Goal: Task Accomplishment & Management: Use online tool/utility

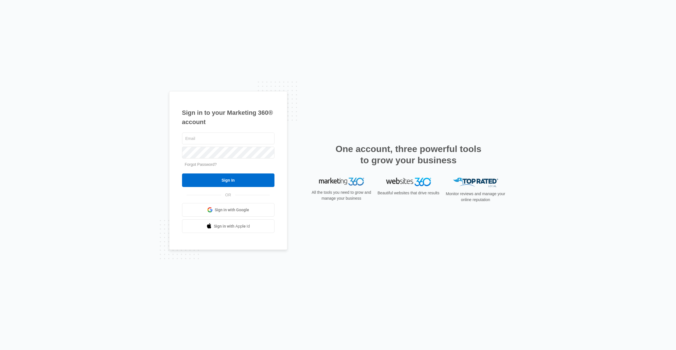
type input "[EMAIL_ADDRESS][PERSON_NAME][DOMAIN_NAME]"
click at [231, 178] on input "Sign In" at bounding box center [228, 180] width 92 height 14
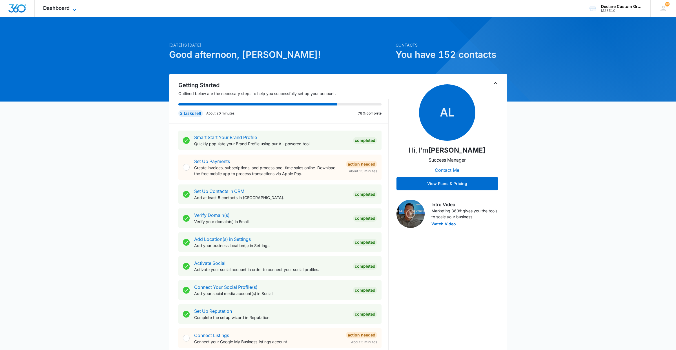
click at [74, 9] on icon at bounding box center [74, 9] width 7 height 7
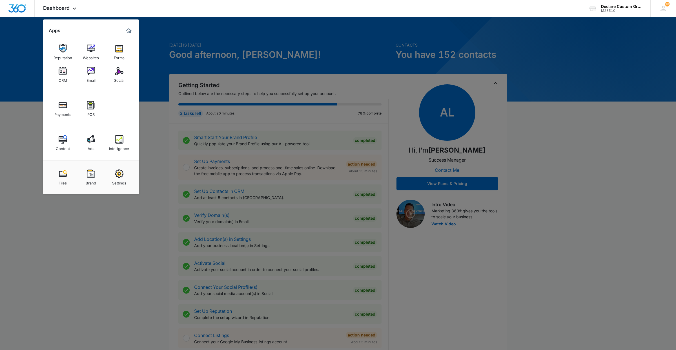
click at [62, 72] on img at bounding box center [63, 71] width 8 height 8
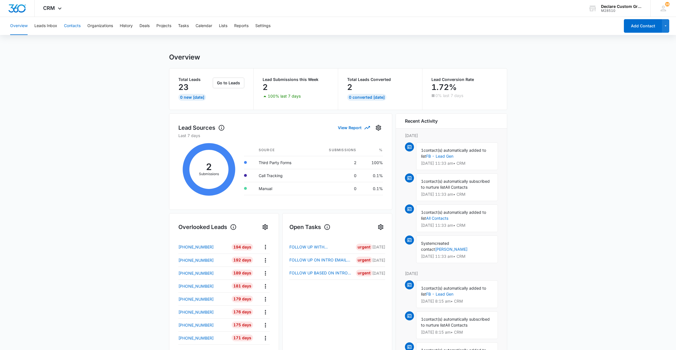
click at [73, 26] on button "Contacts" at bounding box center [72, 26] width 17 height 18
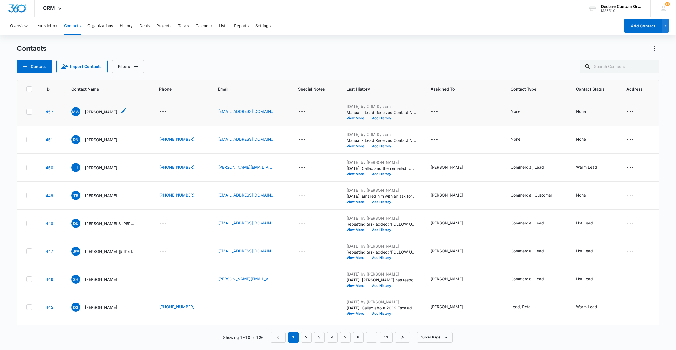
click at [108, 111] on p "[PERSON_NAME]" at bounding box center [101, 112] width 32 height 6
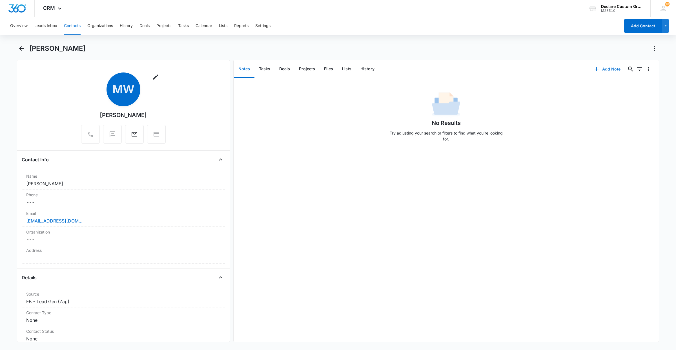
click at [606, 68] on button "Add Note" at bounding box center [607, 69] width 37 height 14
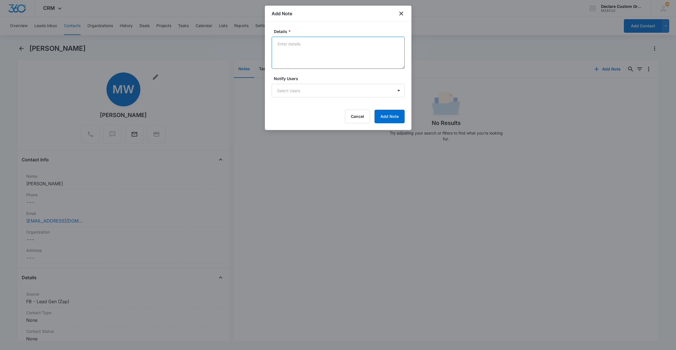
click at [302, 49] on textarea "Details *" at bounding box center [338, 53] width 133 height 32
click at [327, 45] on textarea "Sent follow email to inquirey" at bounding box center [338, 53] width 133 height 32
click at [375, 92] on body "CRM Apps Reputation Websites Forms CRM Email Social Payments POS Content Ads In…" at bounding box center [338, 175] width 676 height 350
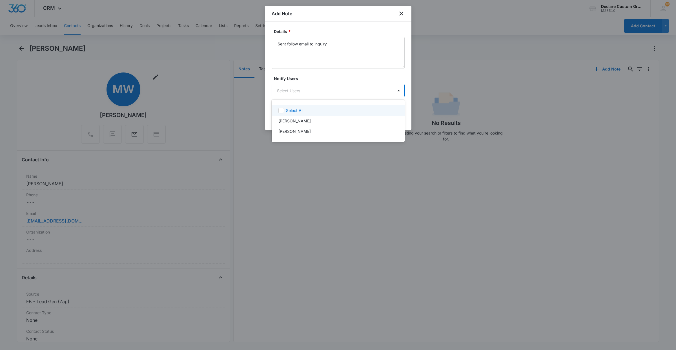
click at [282, 110] on icon at bounding box center [281, 110] width 5 height 5
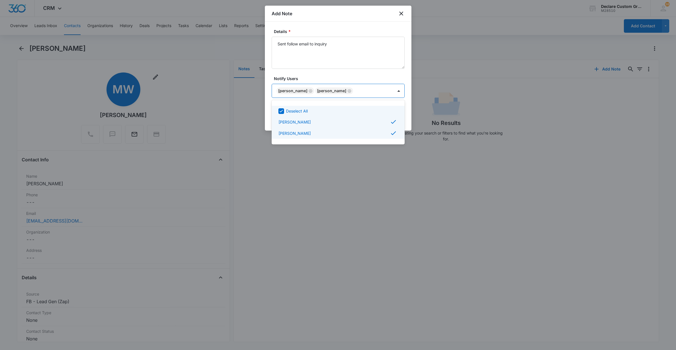
click at [342, 77] on div at bounding box center [338, 175] width 676 height 350
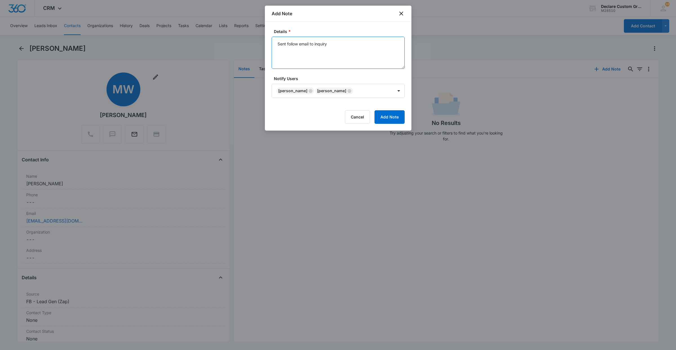
click at [278, 44] on textarea "Sent follow email to inquiry" at bounding box center [338, 53] width 133 height 32
drag, startPoint x: 333, startPoint y: 45, endPoint x: 326, endPoint y: 44, distance: 6.8
click at [333, 45] on textarea "Sent follow email to inquiry" at bounding box center [338, 53] width 133 height 32
drag, startPoint x: 314, startPoint y: 43, endPoint x: 309, endPoint y: 44, distance: 4.2
click at [309, 44] on textarea "Sent follow email to inquiry" at bounding box center [338, 53] width 133 height 32
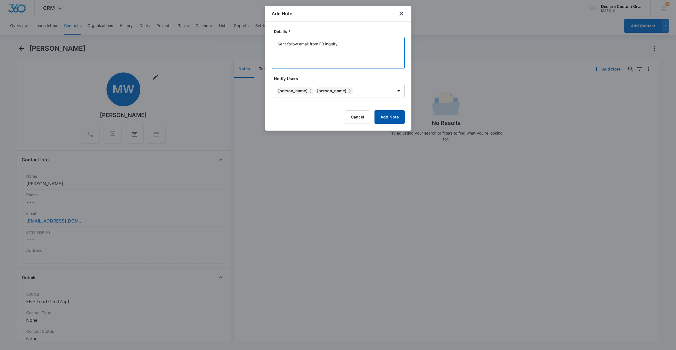
type textarea "Sent follow email from FB inquiry"
click at [386, 118] on button "Add Note" at bounding box center [389, 117] width 30 height 14
